Goal: Task Accomplishment & Management: Manage account settings

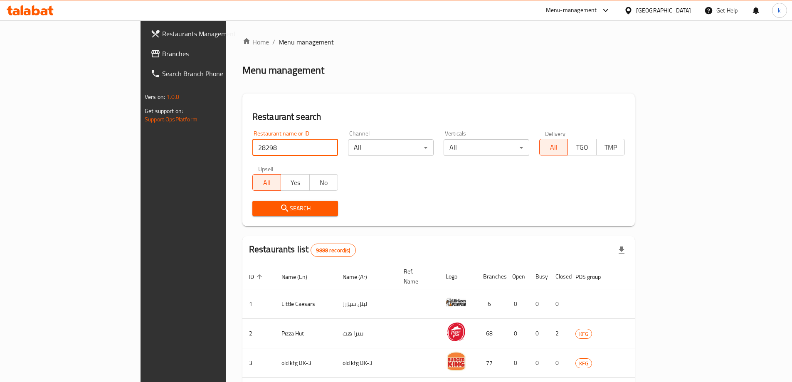
type input "28298"
click at [259, 207] on span "Search" at bounding box center [295, 208] width 72 height 10
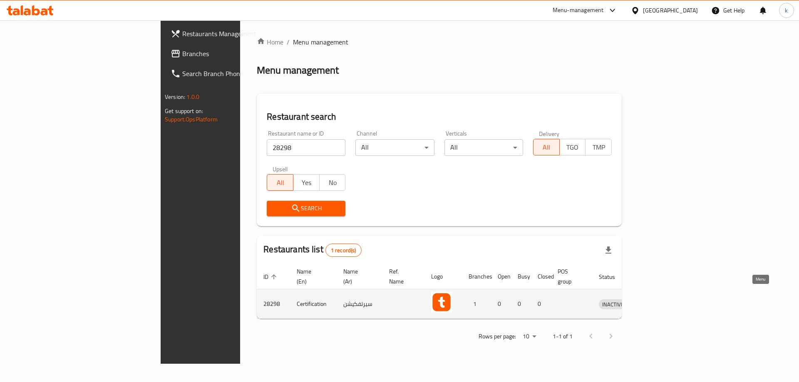
click at [659, 299] on link "enhanced table" at bounding box center [651, 304] width 15 height 10
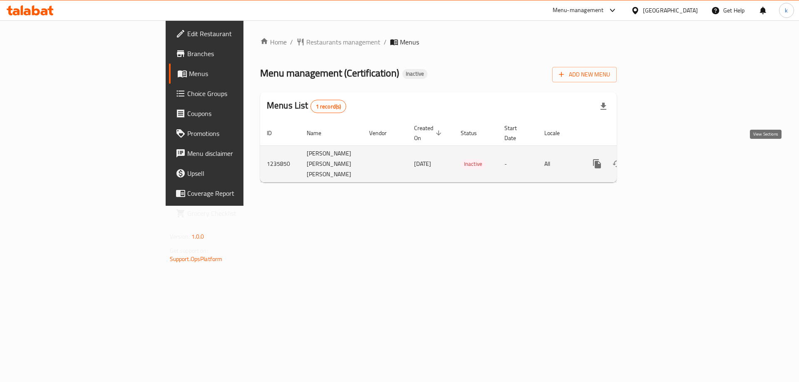
click at [662, 159] on icon "enhanced table" at bounding box center [657, 164] width 10 height 10
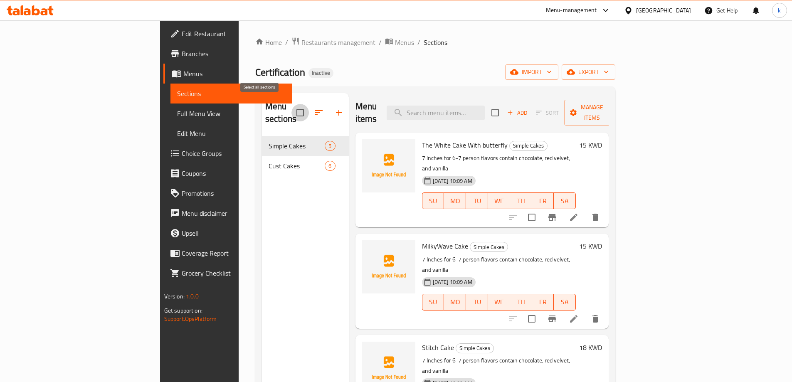
click at [292, 112] on input "checkbox" at bounding box center [300, 112] width 17 height 17
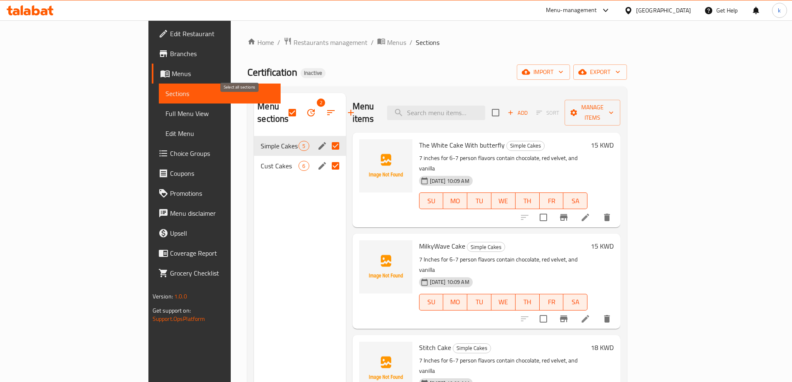
click at [284, 109] on input "checkbox" at bounding box center [292, 112] width 17 height 17
checkbox input "false"
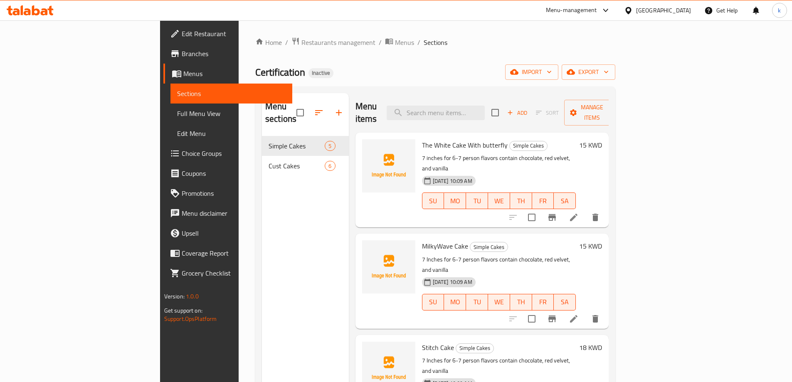
click at [182, 35] on span "Edit Restaurant" at bounding box center [234, 34] width 104 height 10
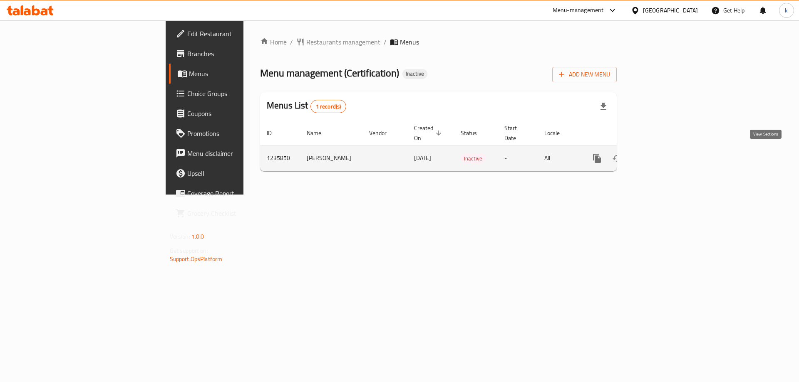
click at [662, 156] on icon "enhanced table" at bounding box center [657, 159] width 10 height 10
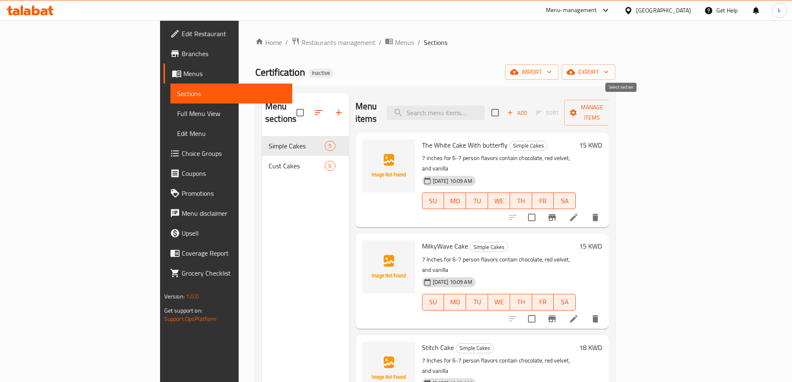
click at [504, 107] on input "checkbox" at bounding box center [495, 112] width 17 height 17
checkbox input "true"
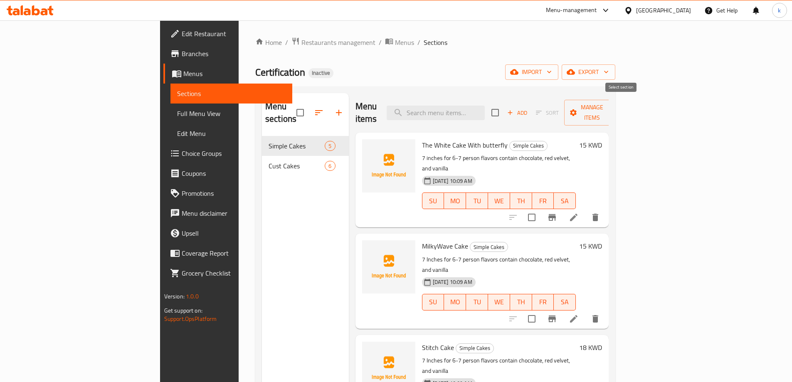
checkbox input "true"
click at [504, 107] on input "checkbox" at bounding box center [495, 112] width 17 height 17
checkbox input "false"
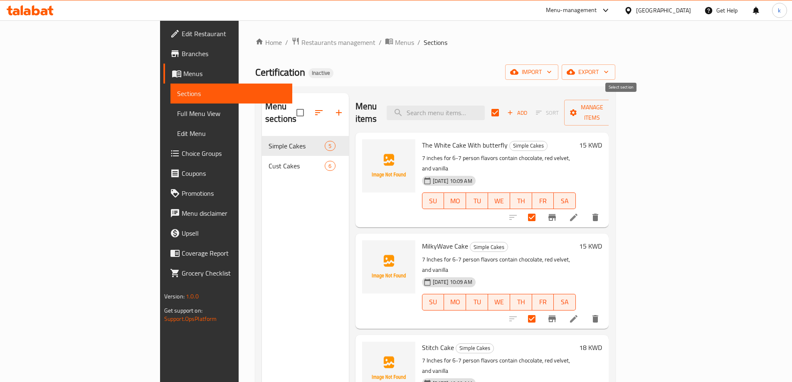
checkbox input "false"
click at [314, 110] on icon "button" at bounding box center [319, 113] width 10 height 10
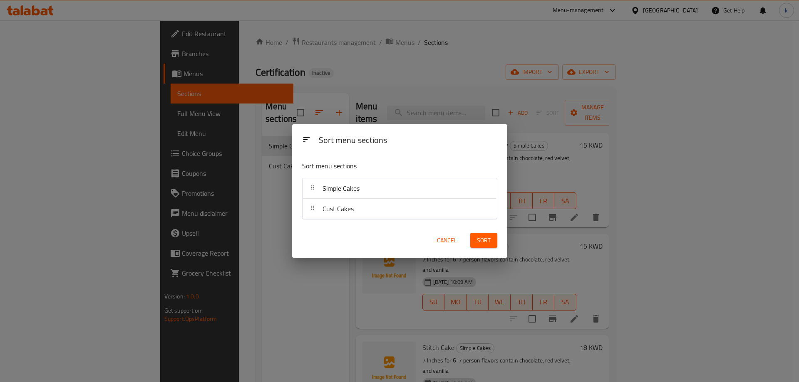
click at [245, 168] on div "Sort menu sections Sort menu sections Simple Cakes Cust Cakes Cancel Sort" at bounding box center [399, 191] width 799 height 382
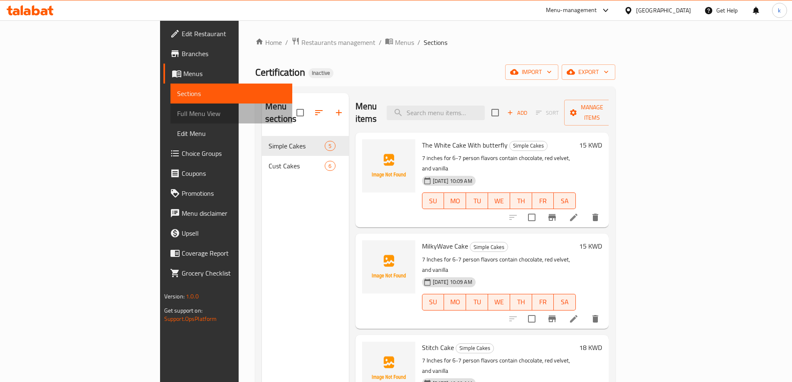
click at [171, 120] on link "Full Menu View" at bounding box center [232, 114] width 122 height 20
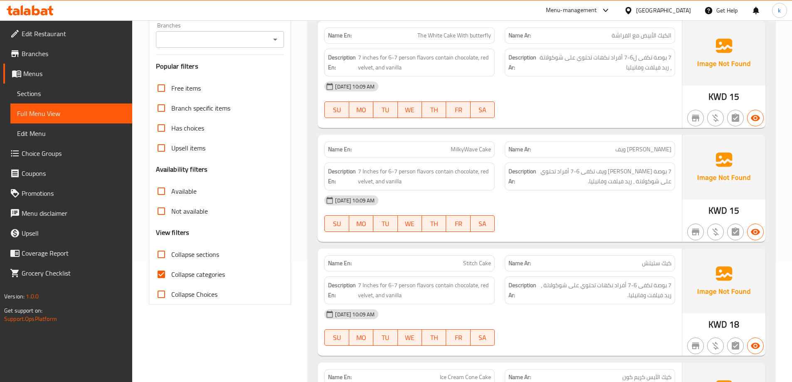
scroll to position [125, 0]
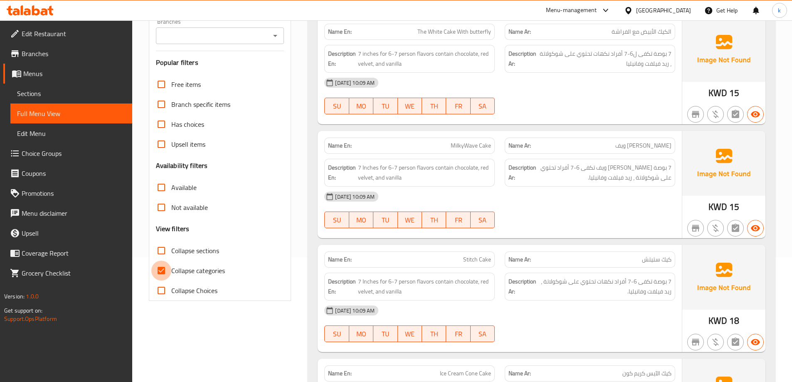
click at [159, 281] on input "Collapse categories" at bounding box center [161, 271] width 20 height 20
checkbox input "false"
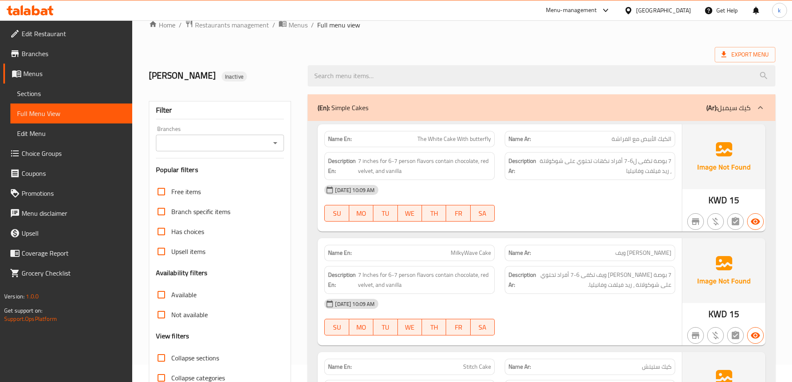
scroll to position [0, 0]
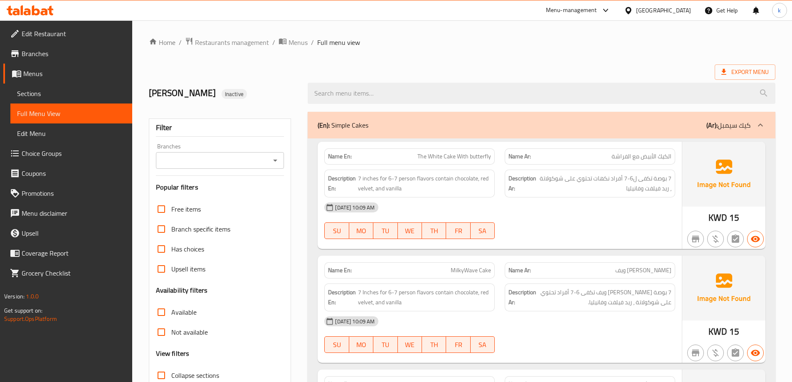
click at [46, 50] on span "Branches" at bounding box center [74, 54] width 104 height 10
